Goal: Information Seeking & Learning: Learn about a topic

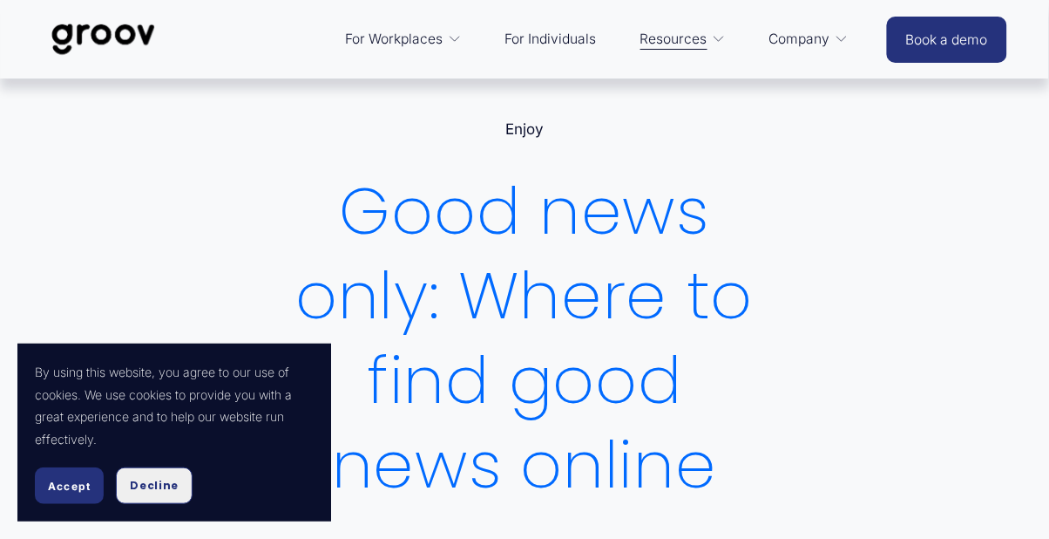
click at [167, 493] on span "Decline" at bounding box center [154, 486] width 49 height 16
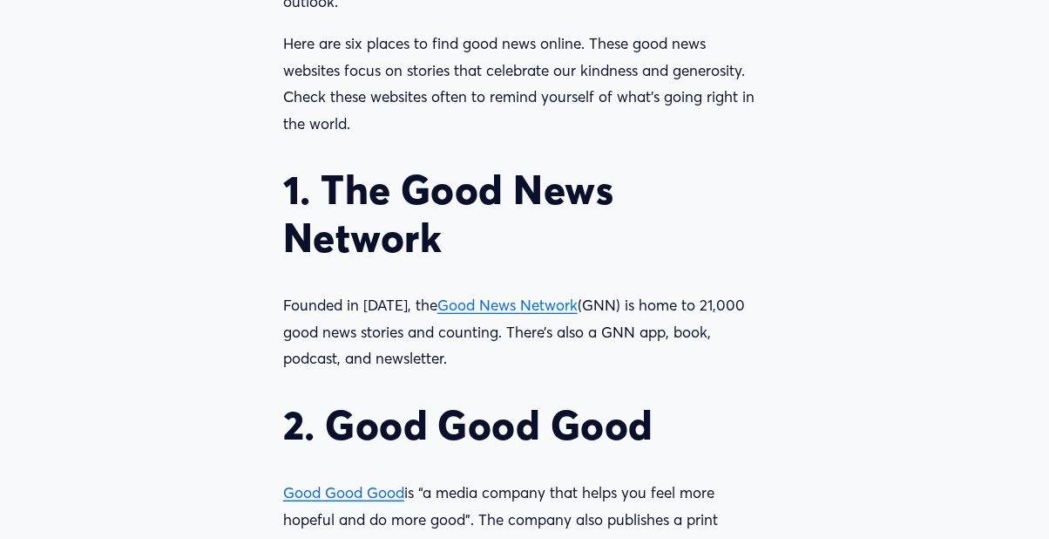
scroll to position [1492, 0]
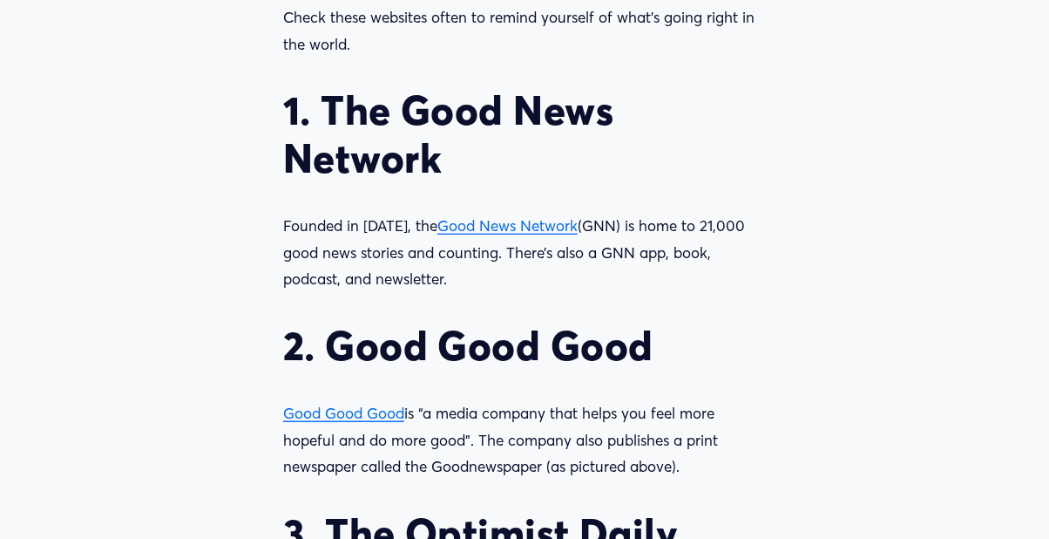
click at [718, 447] on p "Good Good Good is “a media company that helps you feel more hopeful and do more…" at bounding box center [524, 440] width 483 height 80
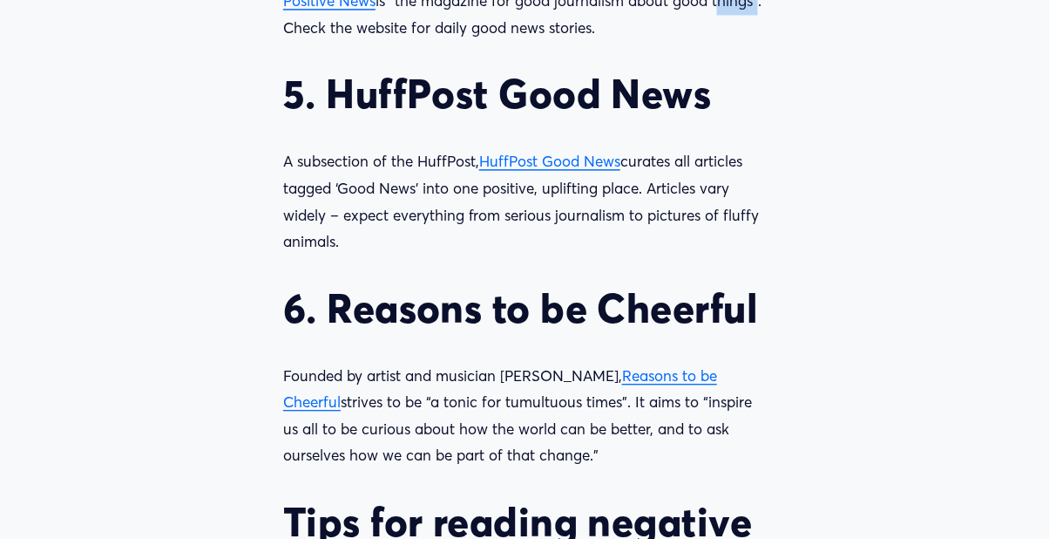
scroll to position [2278, 0]
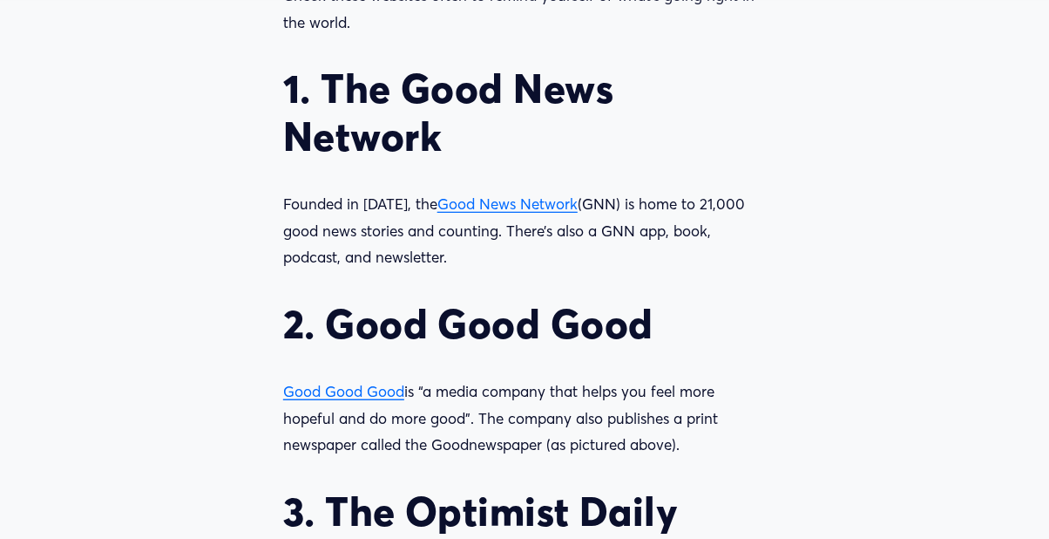
scroll to position [1513, 0]
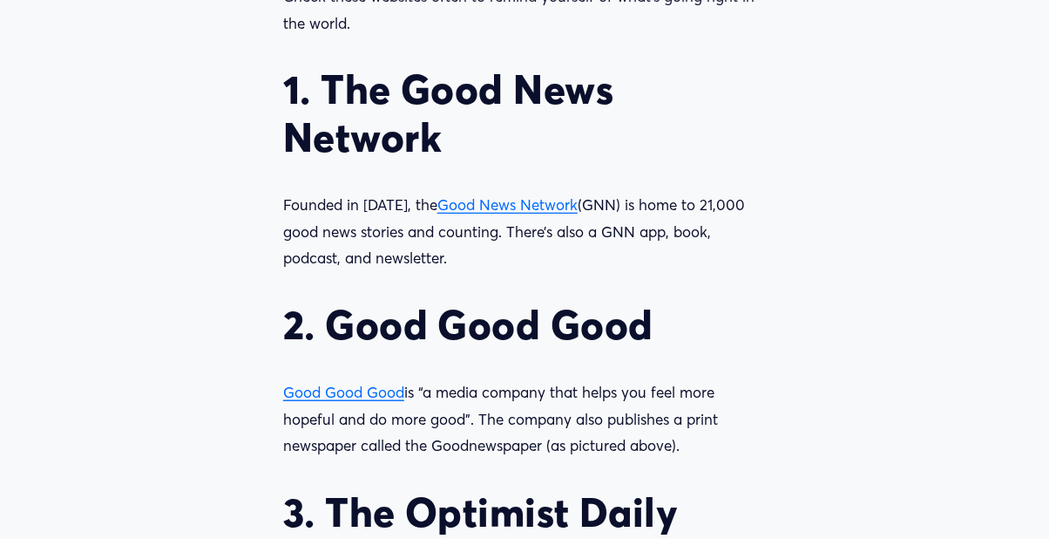
click at [680, 495] on h2 "3. The Optimist Daily" at bounding box center [524, 513] width 483 height 48
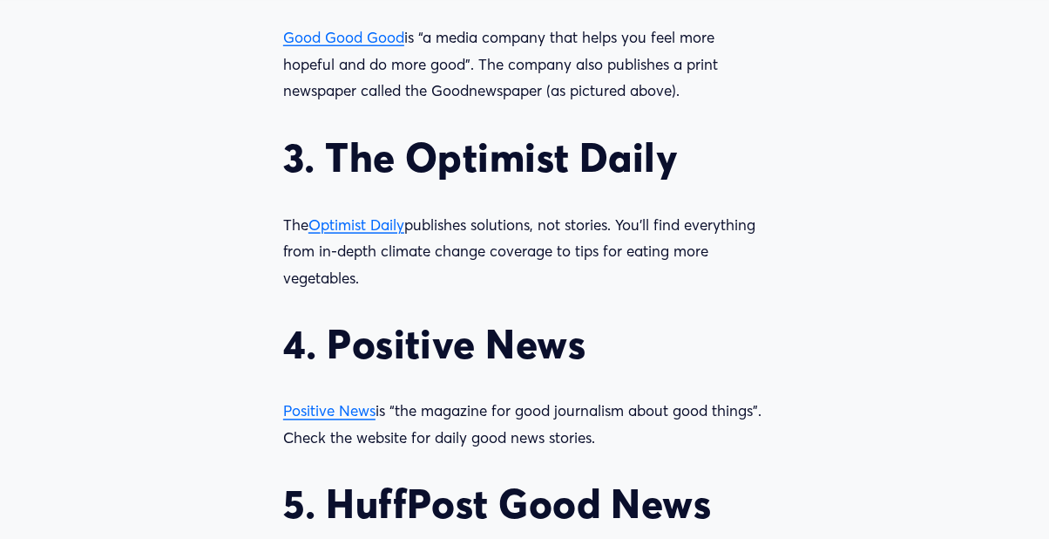
scroll to position [1868, 0]
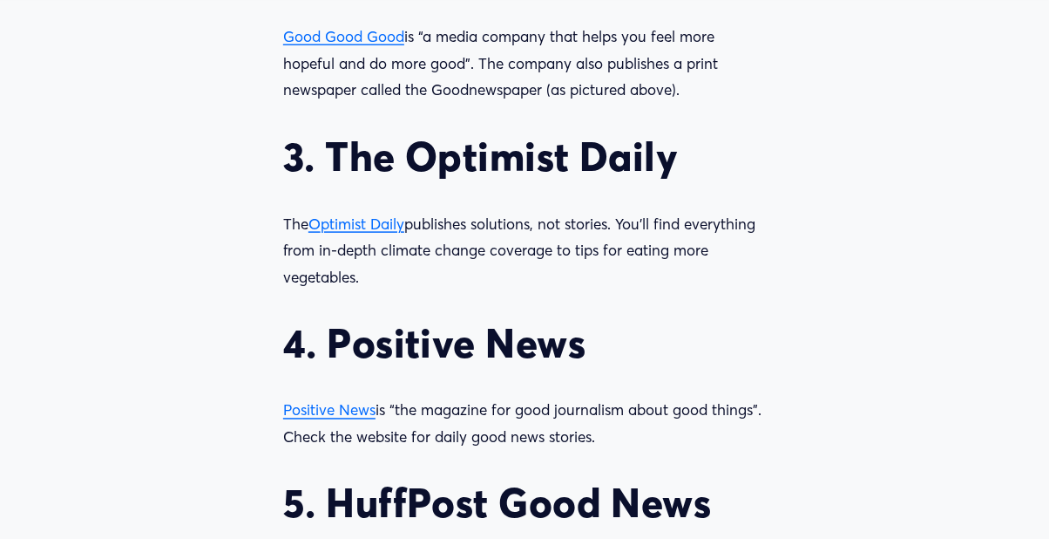
click at [349, 411] on span "Positive News" at bounding box center [329, 410] width 92 height 18
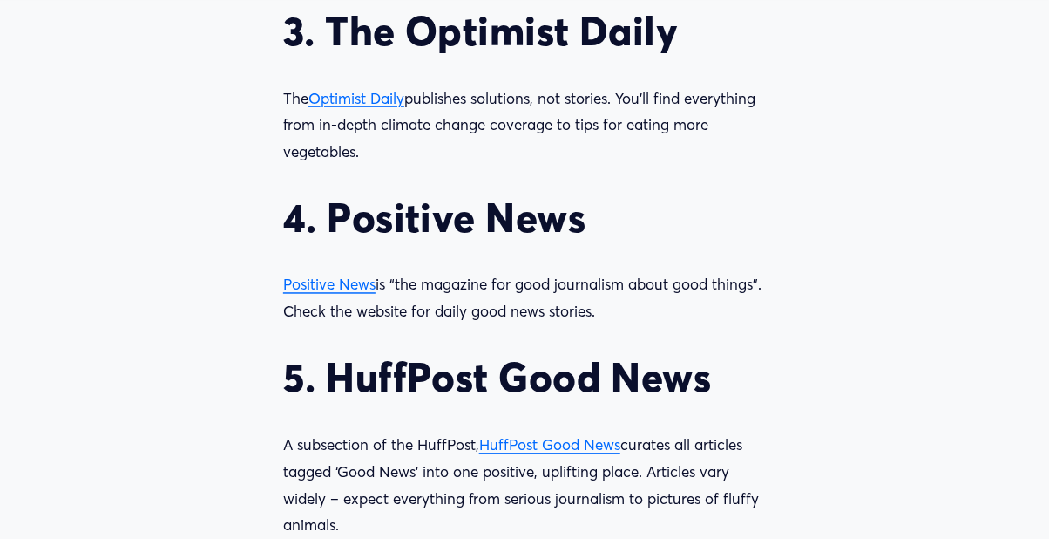
scroll to position [2036, 0]
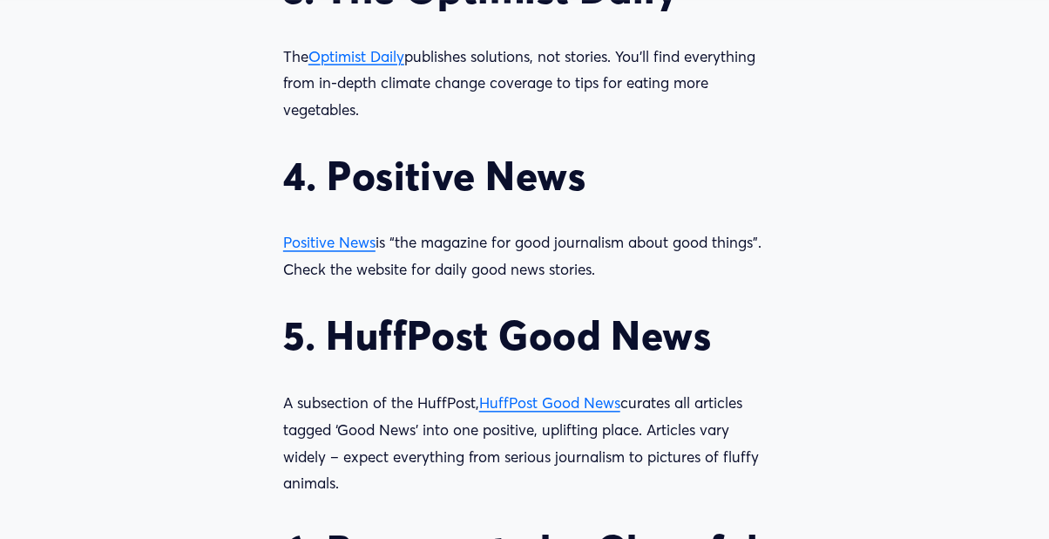
click at [609, 397] on span "HuffPost Good News" at bounding box center [549, 403] width 141 height 18
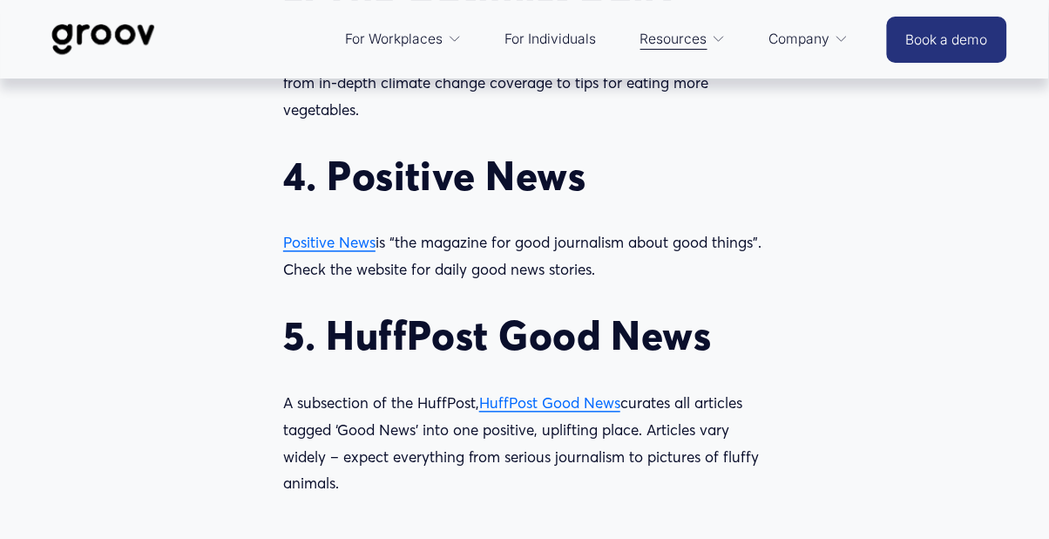
scroll to position [2036, 0]
